Goal: Navigation & Orientation: Find specific page/section

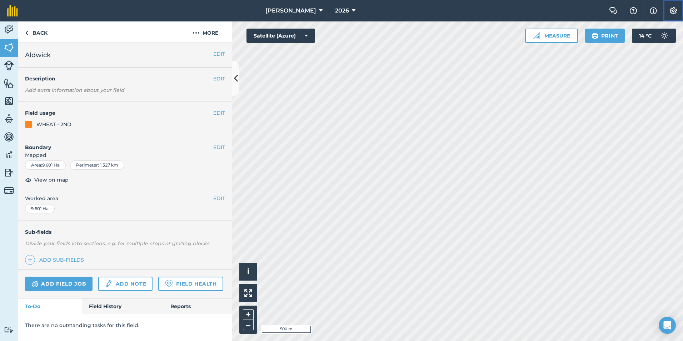
click at [682, 11] on html "[PERSON_NAME] 2026 Farm Chat Help Info Settings Map printing is not available o…" at bounding box center [341, 170] width 683 height 341
click at [305, 7] on span "[PERSON_NAME]" at bounding box center [290, 10] width 51 height 9
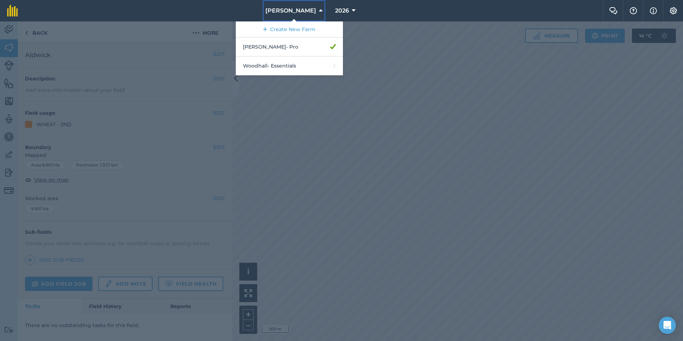
click at [305, 7] on span "[PERSON_NAME]" at bounding box center [290, 10] width 51 height 9
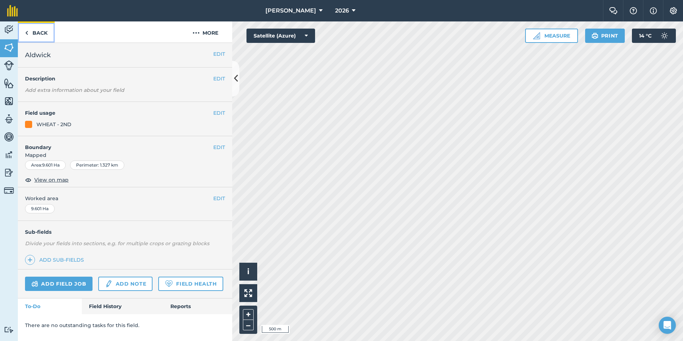
click at [34, 31] on link "Back" at bounding box center [36, 31] width 37 height 21
click at [304, 11] on span "[PERSON_NAME]" at bounding box center [290, 10] width 51 height 9
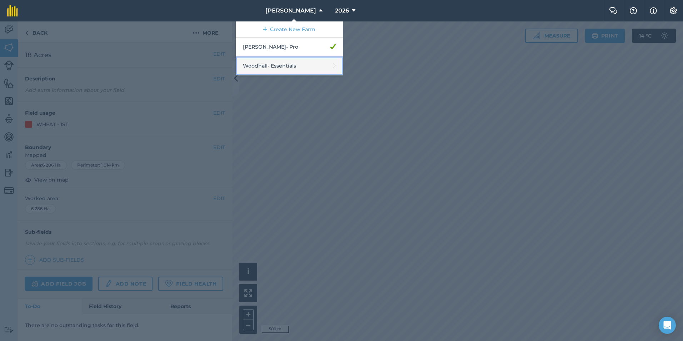
click at [287, 66] on link "Woodhall - Essentials" at bounding box center [289, 65] width 107 height 19
